Goal: Information Seeking & Learning: Learn about a topic

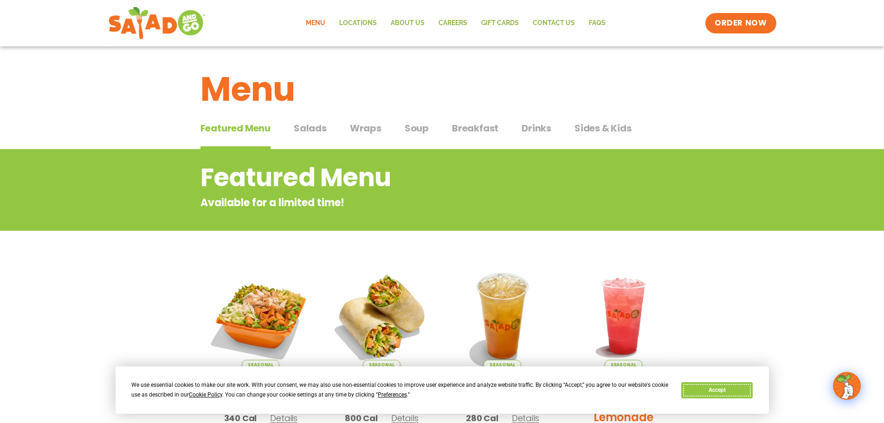
click at [709, 395] on button "Accept" at bounding box center [716, 390] width 71 height 16
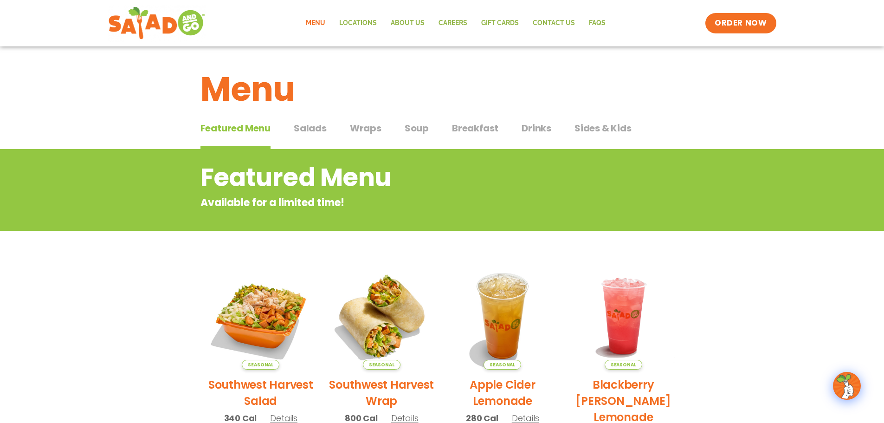
click at [301, 129] on span "Salads" at bounding box center [310, 128] width 33 height 14
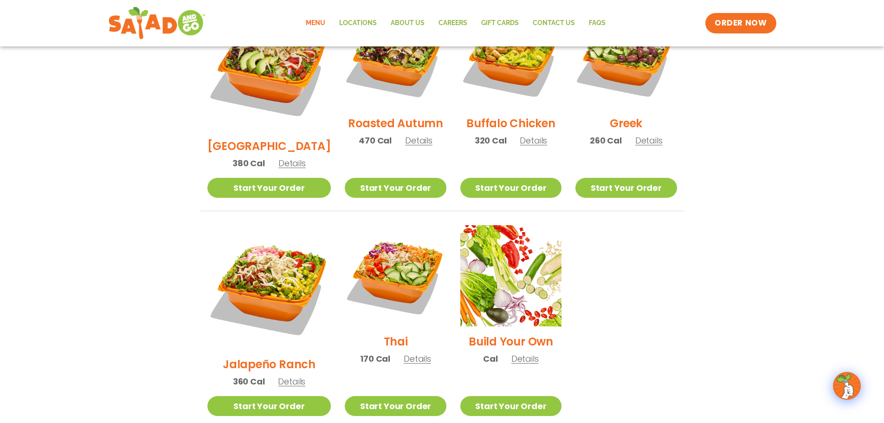
scroll to position [464, 0]
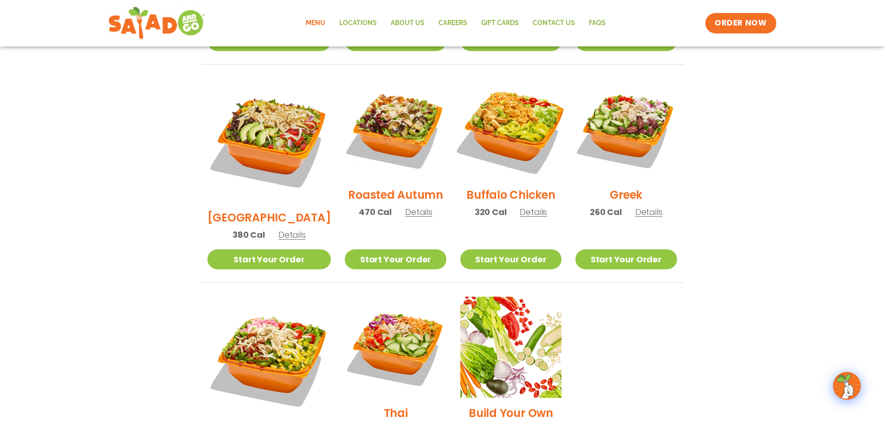
click at [494, 122] on img at bounding box center [510, 129] width 119 height 119
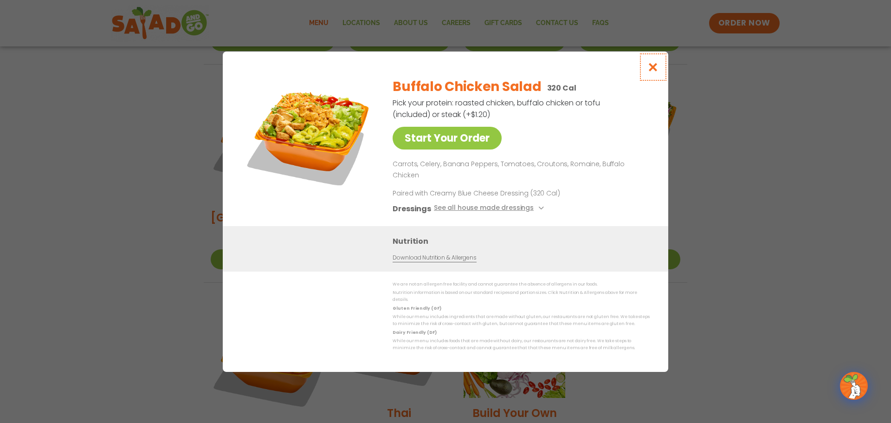
click at [653, 72] on icon "Close modal" at bounding box center [653, 67] width 12 height 10
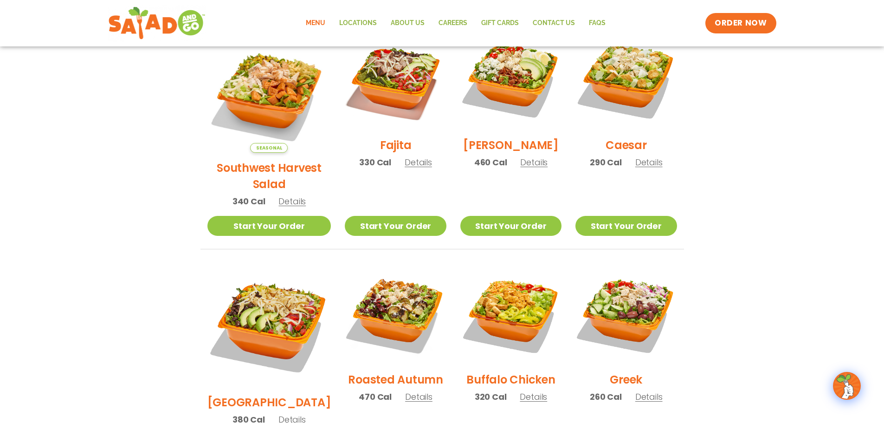
scroll to position [232, 0]
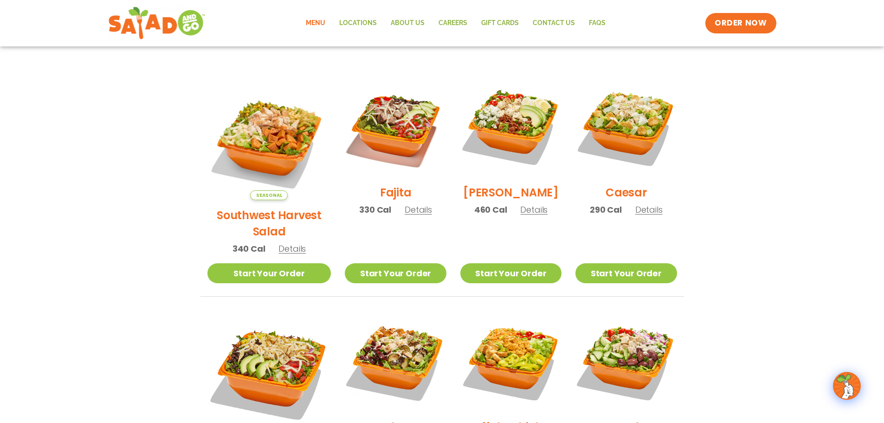
click at [265, 214] on h2 "Southwest Harvest Salad" at bounding box center [269, 223] width 124 height 32
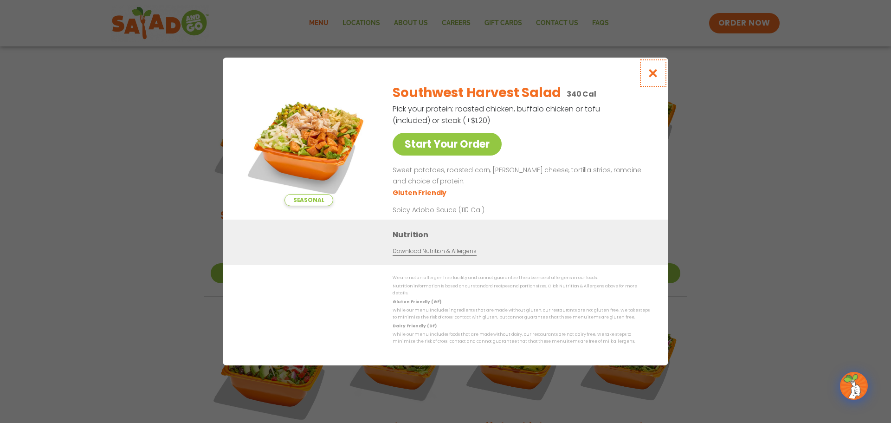
click at [656, 77] on icon "Close modal" at bounding box center [653, 73] width 12 height 10
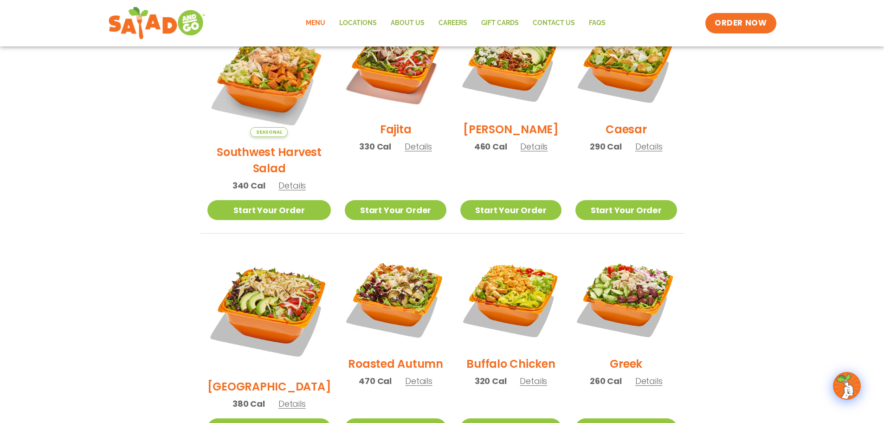
scroll to position [325, 0]
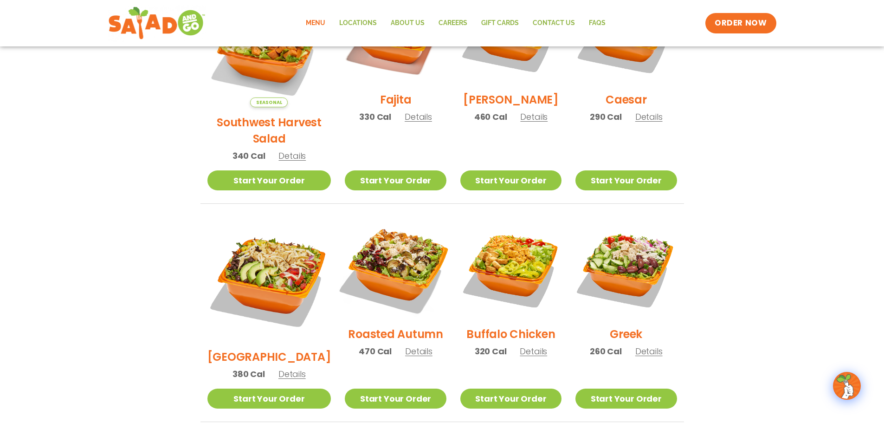
click at [410, 254] on img at bounding box center [395, 268] width 119 height 119
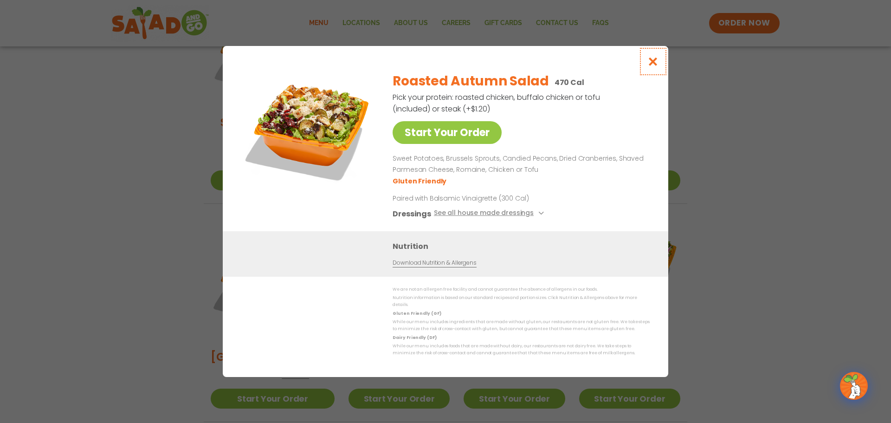
click at [654, 66] on icon "Close modal" at bounding box center [653, 62] width 12 height 10
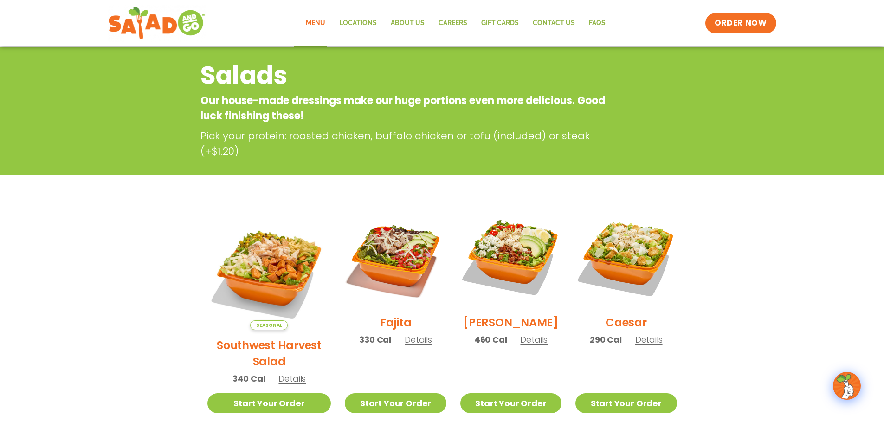
scroll to position [93, 0]
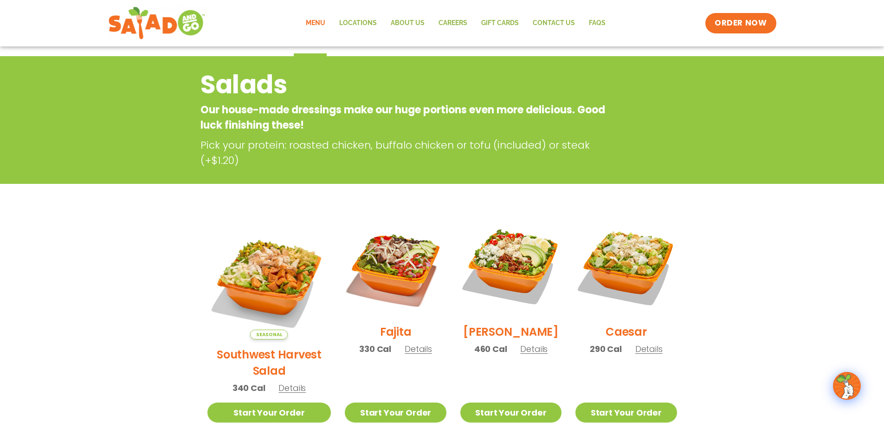
click at [320, 26] on link "Menu" at bounding box center [315, 23] width 33 height 21
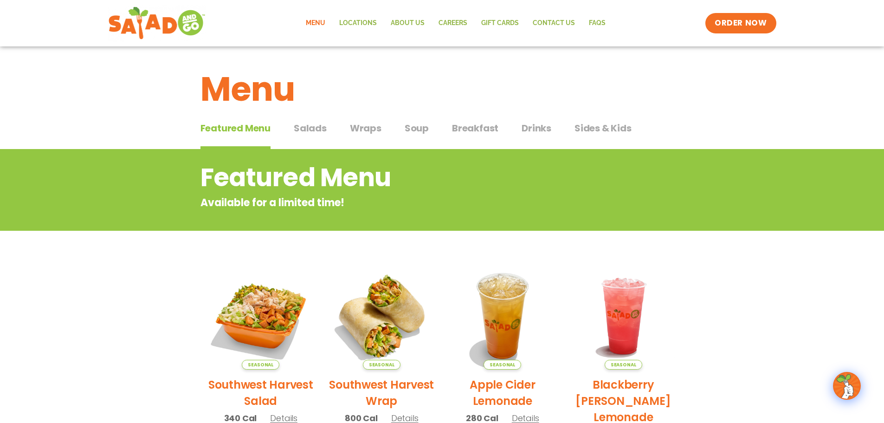
click at [538, 128] on span "Drinks" at bounding box center [537, 128] width 30 height 14
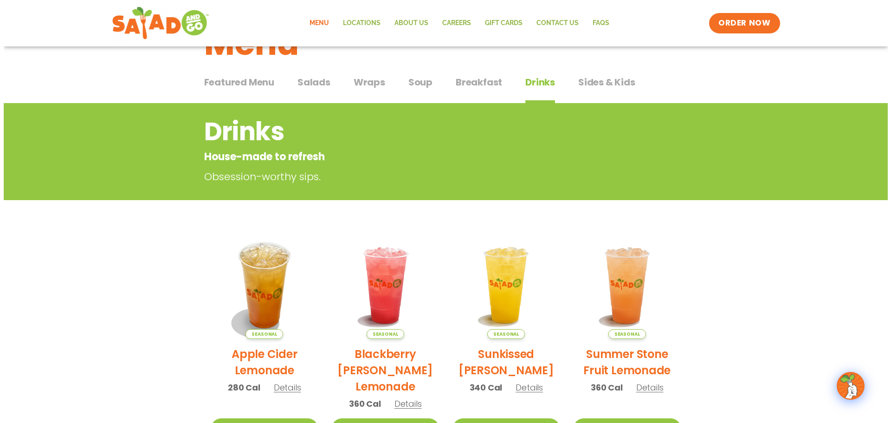
scroll to position [93, 0]
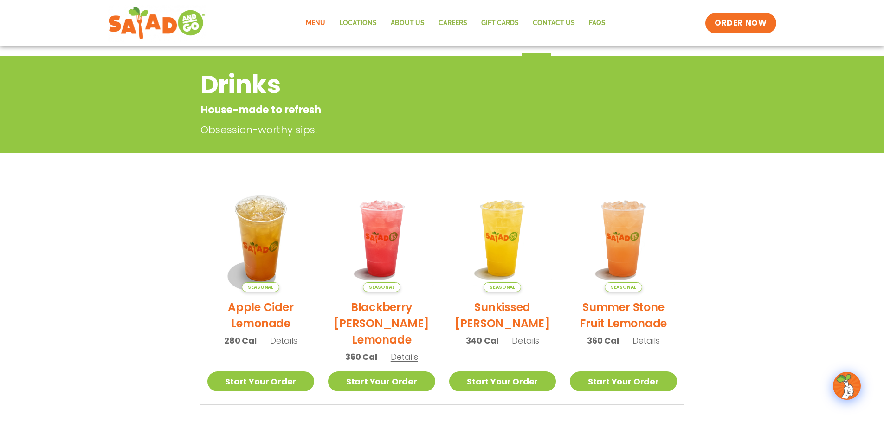
click at [406, 354] on span "Details" at bounding box center [404, 357] width 27 height 12
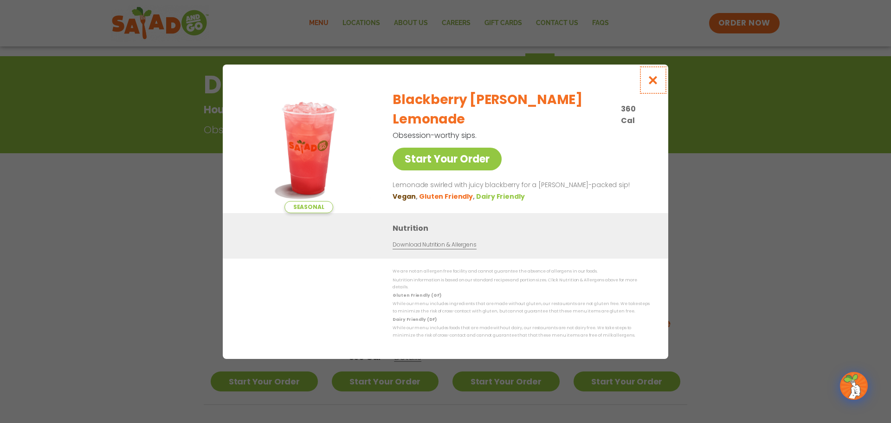
drag, startPoint x: 662, startPoint y: 84, endPoint x: 652, endPoint y: 83, distance: 10.2
click at [662, 84] on button "Close modal" at bounding box center [653, 79] width 30 height 31
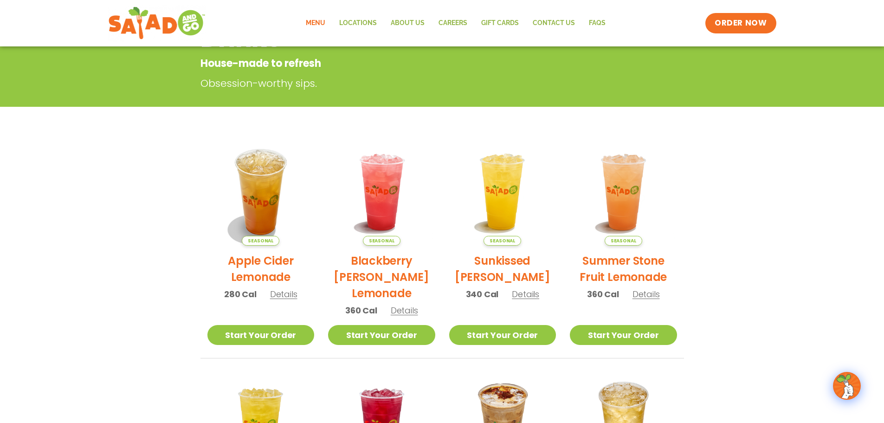
scroll to position [149, 0]
